Goal: Book appointment/travel/reservation

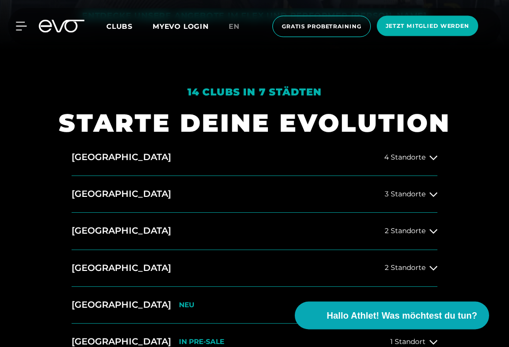
scroll to position [345, 0]
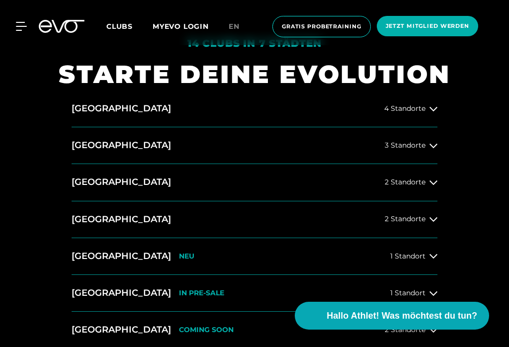
click at [437, 186] on icon at bounding box center [433, 182] width 8 height 8
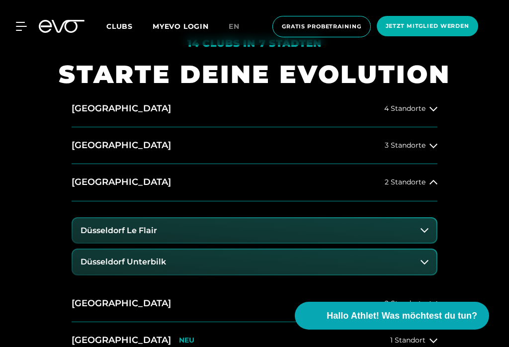
click at [422, 233] on icon at bounding box center [424, 230] width 8 height 4
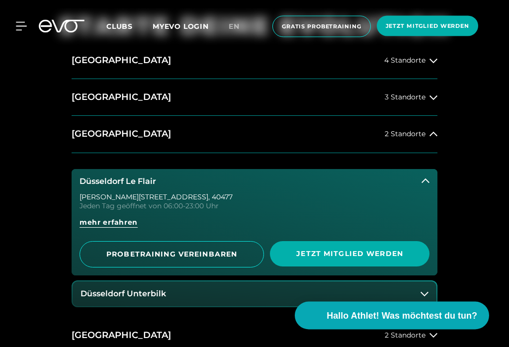
scroll to position [395, 0]
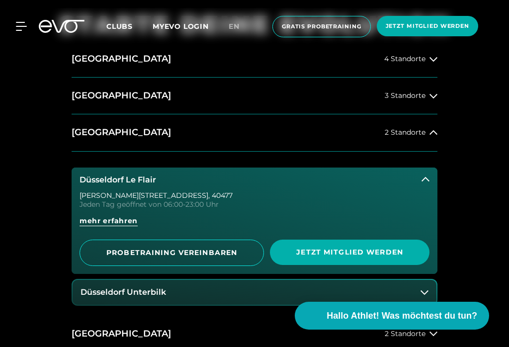
click at [178, 258] on span "PROBETRAINING VEREINBAREN" at bounding box center [172, 252] width 160 height 10
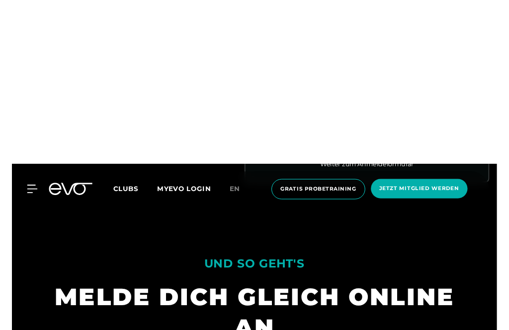
scroll to position [571, 0]
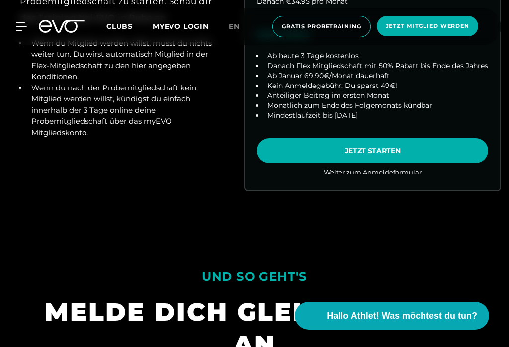
click at [404, 160] on link "choose plan" at bounding box center [372, 28] width 255 height 325
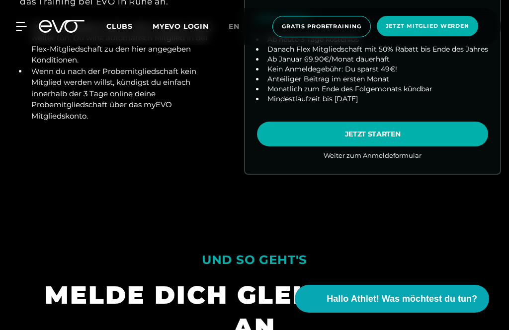
click at [346, 174] on link "choose plan" at bounding box center [372, 11] width 255 height 325
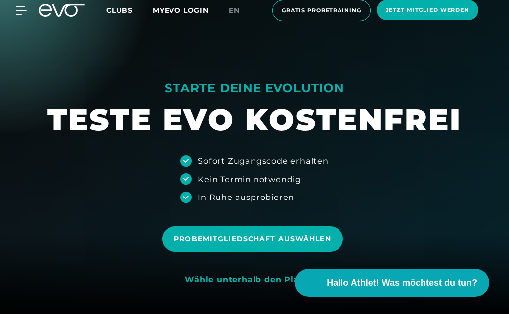
scroll to position [16, 0]
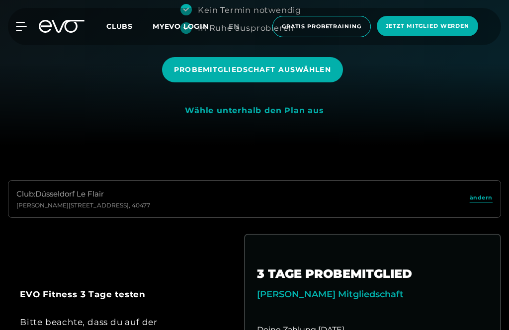
click at [214, 82] on span "Probemitgliedschaft auswählen" at bounding box center [252, 69] width 180 height 25
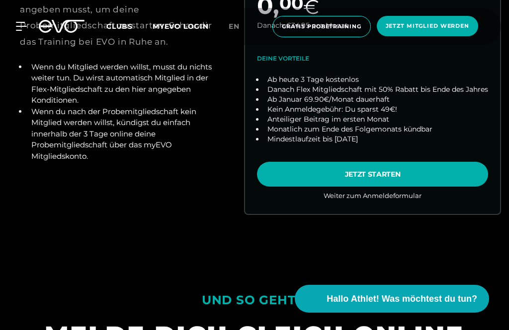
scroll to position [530, 0]
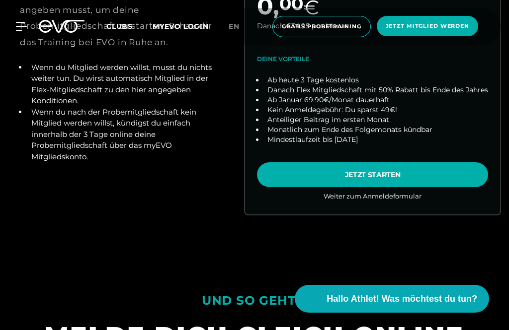
click at [451, 211] on link "choose plan" at bounding box center [372, 52] width 255 height 325
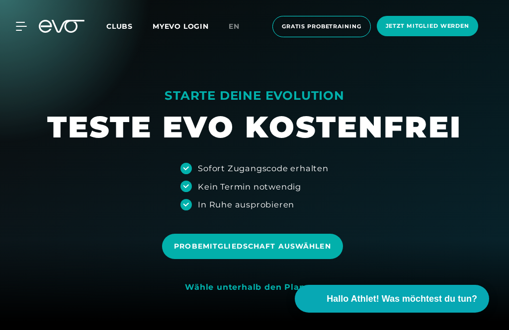
scroll to position [0, 0]
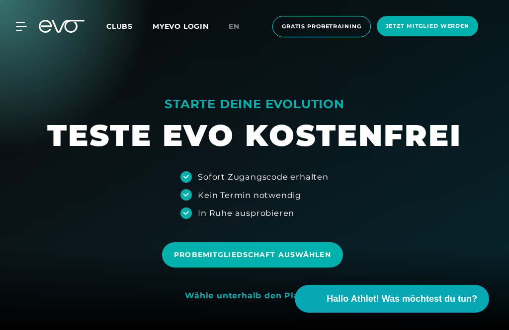
click at [121, 27] on span "Clubs" at bounding box center [119, 26] width 26 height 9
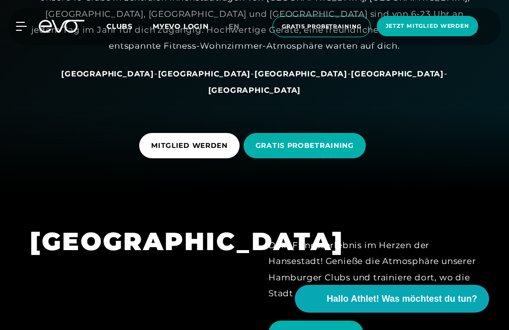
scroll to position [138, 0]
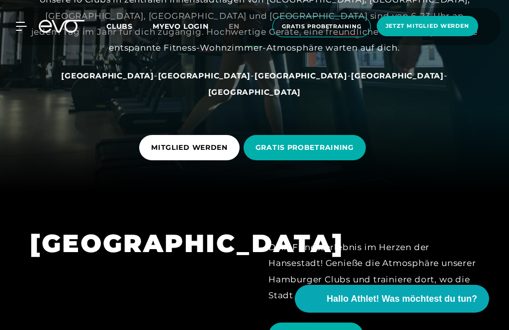
click at [254, 81] on span "[GEOGRAPHIC_DATA]" at bounding box center [300, 75] width 93 height 9
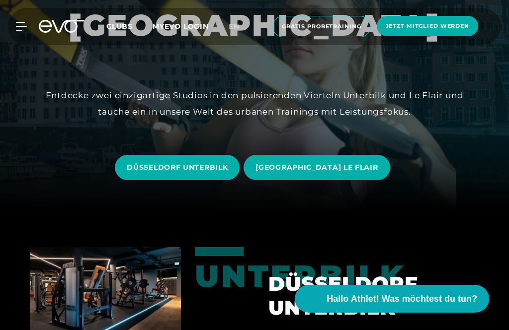
scroll to position [124, 0]
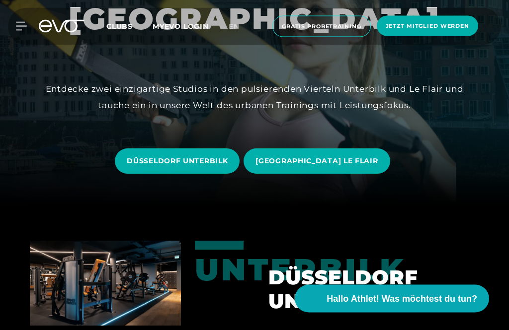
click at [308, 174] on span "[GEOGRAPHIC_DATA] LE FLAIR" at bounding box center [317, 161] width 146 height 25
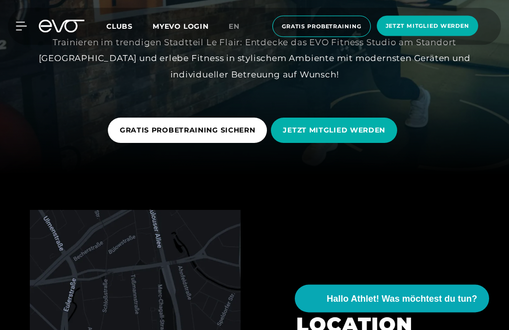
scroll to position [164, 0]
click at [150, 136] on span "GRATIS PROBETRAINING SICHERN" at bounding box center [188, 130] width 136 height 10
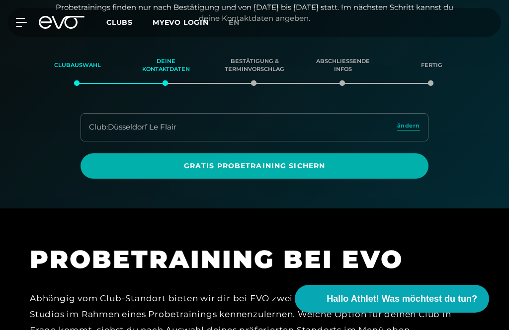
scroll to position [127, 0]
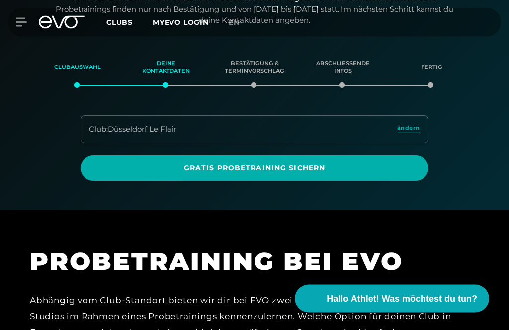
click at [161, 164] on span "Gratis Probetraining sichern" at bounding box center [254, 169] width 324 height 10
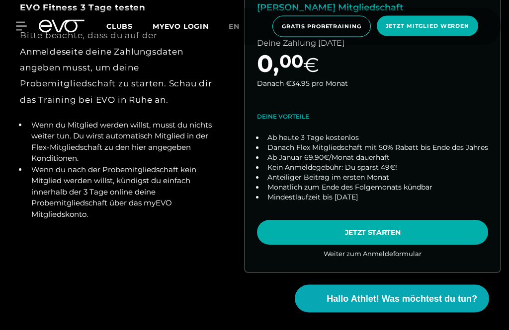
scroll to position [473, 0]
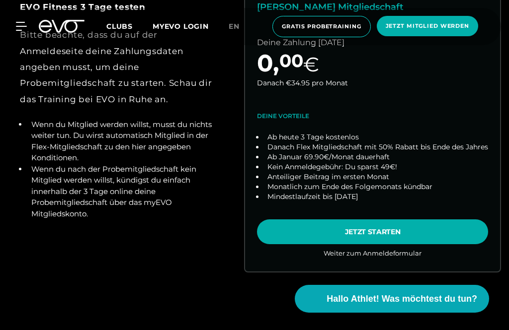
click at [330, 264] on link "choose plan" at bounding box center [372, 109] width 255 height 325
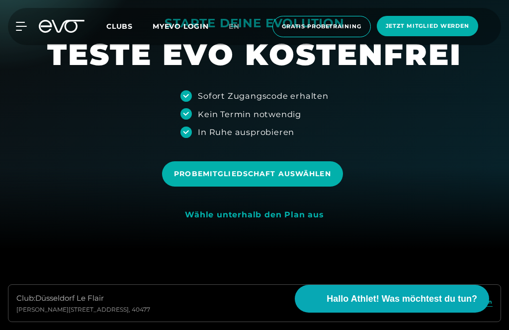
scroll to position [80, 0]
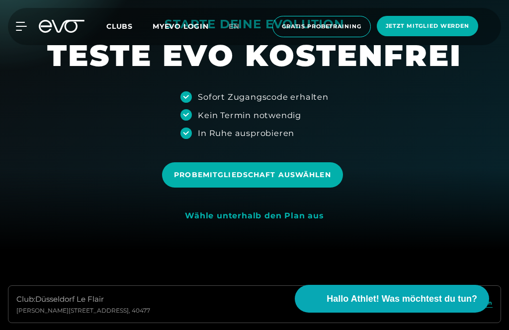
click at [308, 180] on span "Probemitgliedschaft auswählen" at bounding box center [252, 175] width 157 height 10
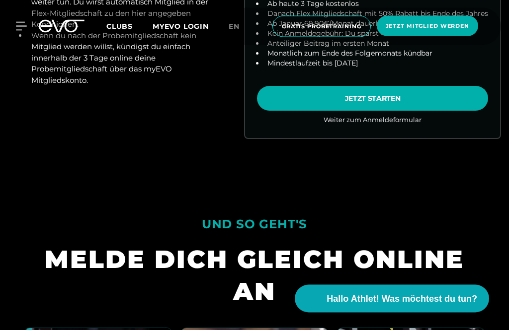
scroll to position [607, 0]
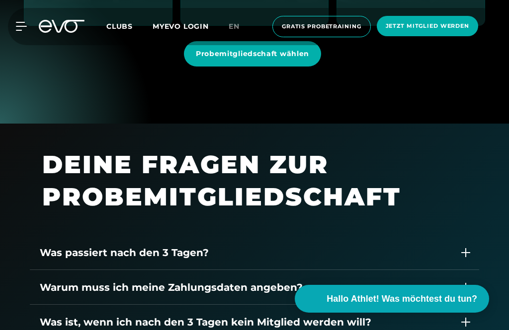
click at [187, 67] on span "Probemitgliedschaft wählen" at bounding box center [252, 53] width 137 height 25
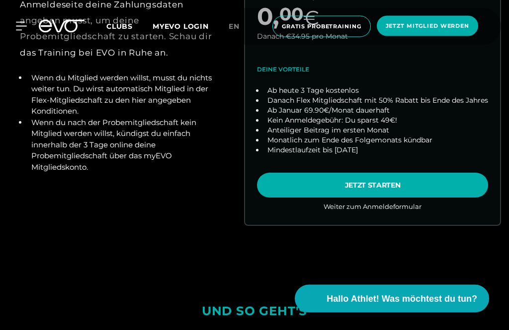
scroll to position [520, 0]
click at [301, 221] on link "choose plan" at bounding box center [372, 63] width 255 height 325
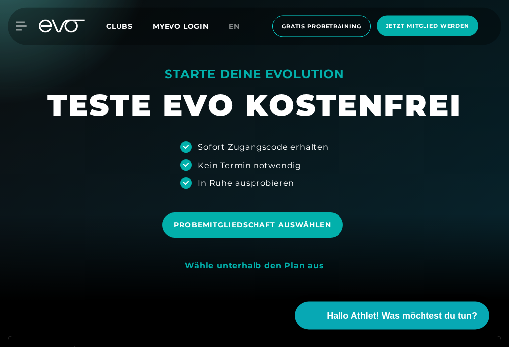
scroll to position [0, 0]
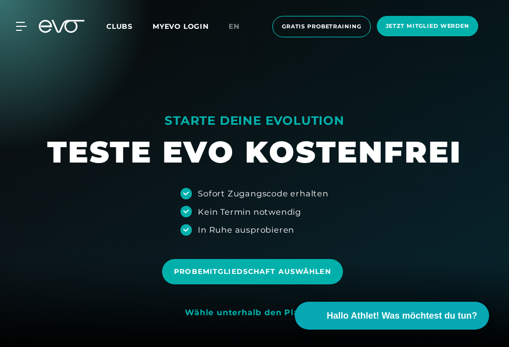
click at [14, 27] on div at bounding box center [15, 26] width 23 height 9
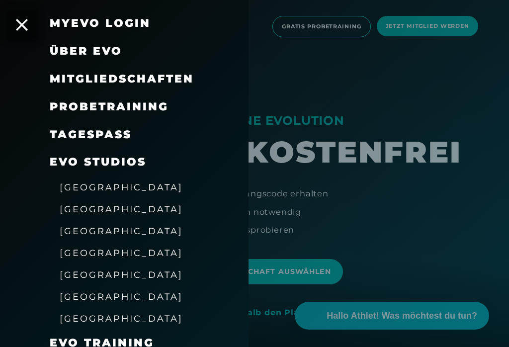
scroll to position [43, 0]
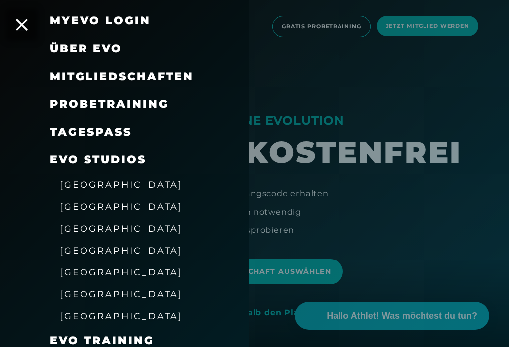
click at [73, 106] on span "Probetraining" at bounding box center [109, 103] width 119 height 13
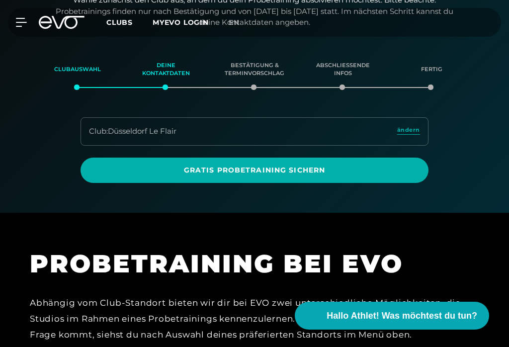
scroll to position [126, 0]
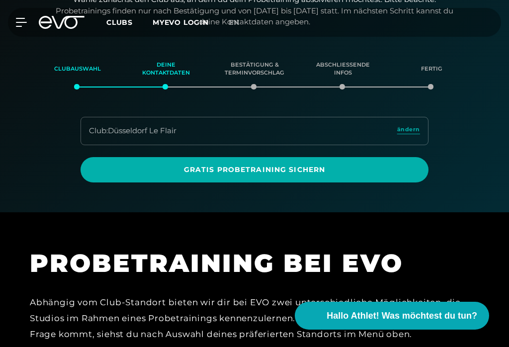
click at [115, 126] on div "Club : Düsseldorf Le Flair" at bounding box center [132, 130] width 87 height 11
click at [148, 172] on span "Gratis Probetraining sichern" at bounding box center [254, 169] width 324 height 10
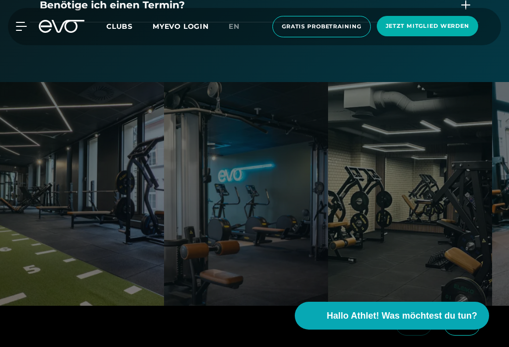
scroll to position [1627, 0]
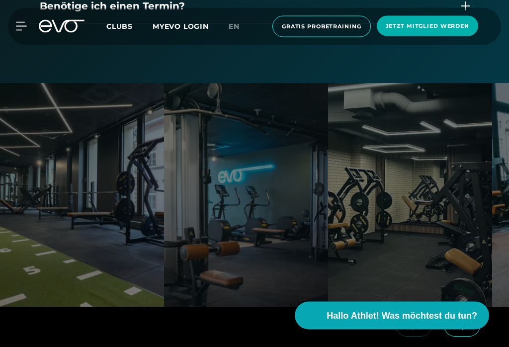
click at [414, 25] on span "Jetzt Mitglied werden" at bounding box center [427, 26] width 83 height 8
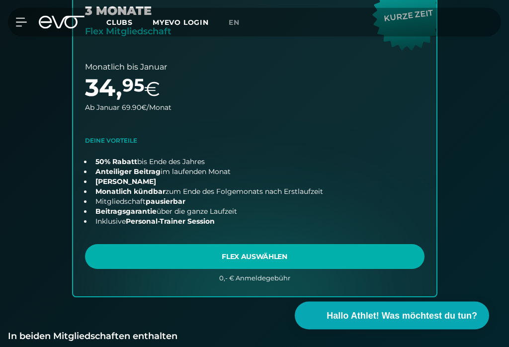
scroll to position [745, 0]
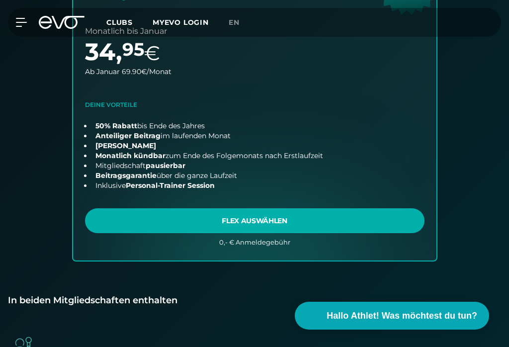
click at [215, 222] on link "choose plan" at bounding box center [254, 88] width 363 height 345
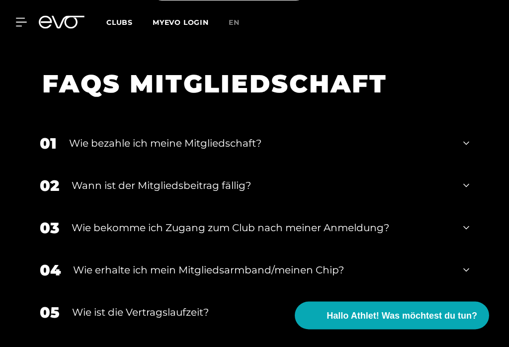
scroll to position [1884, 0]
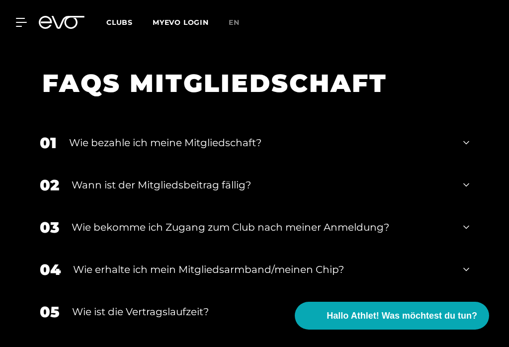
click at [465, 233] on icon at bounding box center [466, 227] width 6 height 12
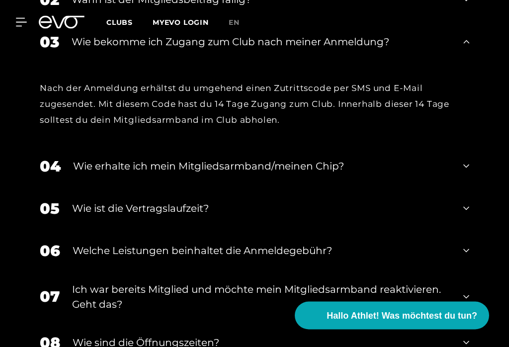
scroll to position [2070, 0]
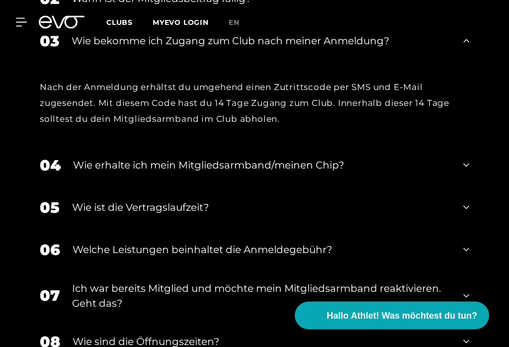
click at [461, 218] on div "05 Wie ist die Vertragslaufzeit?" at bounding box center [254, 208] width 449 height 42
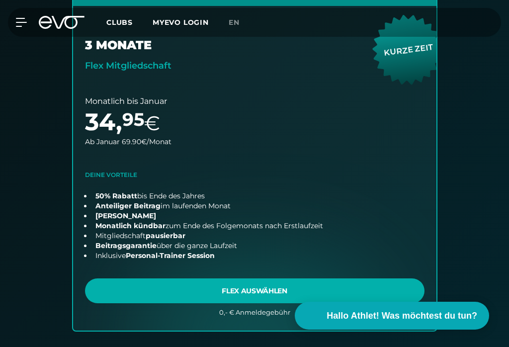
scroll to position [676, 0]
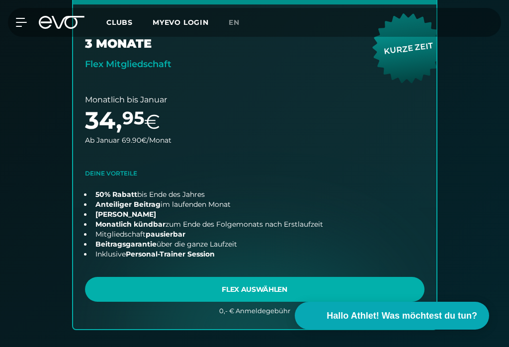
click at [245, 291] on link "choose plan" at bounding box center [254, 156] width 363 height 345
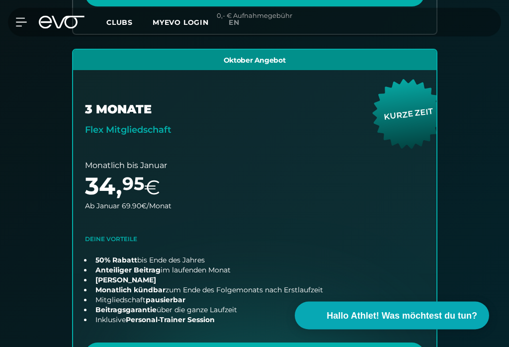
scroll to position [611, 0]
